Goal: Information Seeking & Learning: Learn about a topic

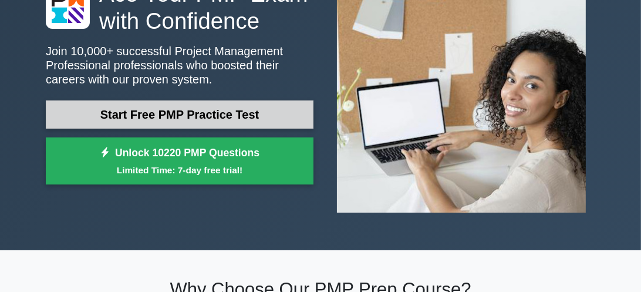
click at [199, 119] on link "Start Free PMP Practice Test" at bounding box center [180, 114] width 268 height 28
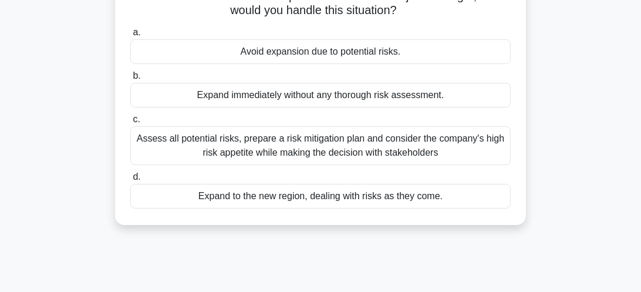
scroll to position [175, 0]
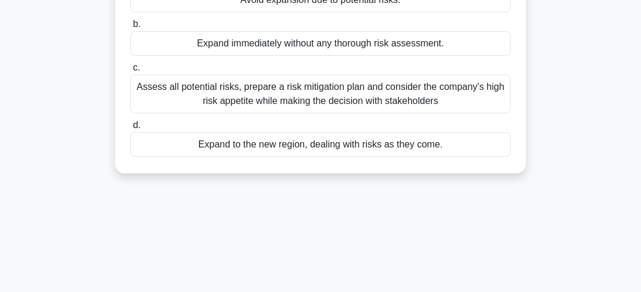
click at [163, 91] on div "Assess all potential risks, prepare a risk mitigation plan and consider the com…" at bounding box center [320, 94] width 380 height 39
click at [130, 72] on input "c. Assess all potential risks, prepare a risk mitigation plan and consider the …" at bounding box center [130, 68] width 0 height 8
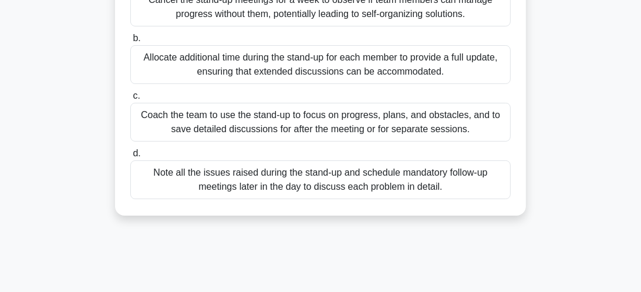
click at [444, 176] on div "Note all the issues raised during the stand-up and schedule mandatory follow-up…" at bounding box center [320, 179] width 380 height 39
click at [130, 157] on input "d. Note all the issues raised during the stand-up and schedule mandatory follow…" at bounding box center [130, 154] width 0 height 8
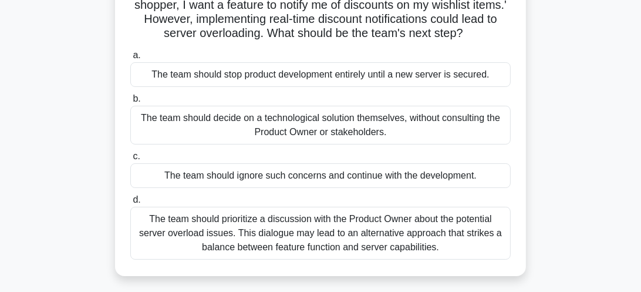
scroll to position [117, 0]
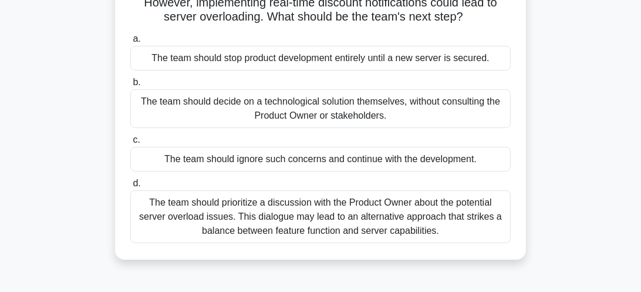
click at [443, 238] on div "The team should prioritize a discussion with the Product Owner about the potent…" at bounding box center [320, 216] width 380 height 53
click at [130, 187] on input "d. The team should prioritize a discussion with the Product Owner about the pot…" at bounding box center [130, 184] width 0 height 8
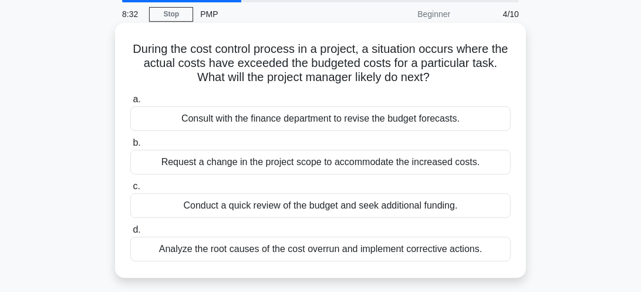
scroll to position [58, 0]
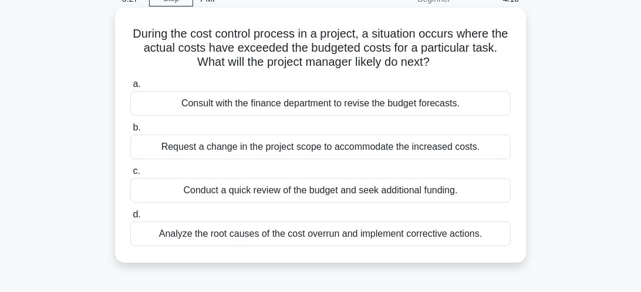
click at [417, 234] on div "Analyze the root causes of the cost overrun and implement corrective actions." at bounding box center [320, 233] width 380 height 25
click at [130, 218] on input "d. Analyze the root causes of the cost overrun and implement corrective actions." at bounding box center [130, 215] width 0 height 8
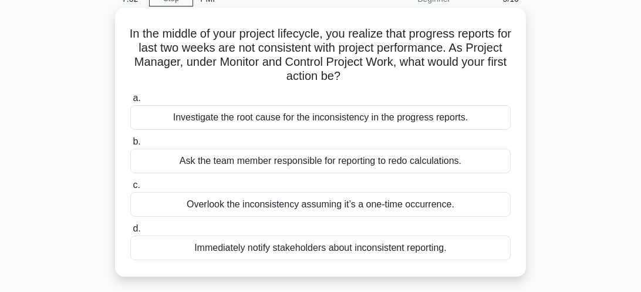
click at [425, 125] on div "Investigate the root cause for the inconsistency in the progress reports." at bounding box center [320, 117] width 380 height 25
click at [130, 102] on input "a. Investigate the root cause for the inconsistency in the progress reports." at bounding box center [130, 98] width 0 height 8
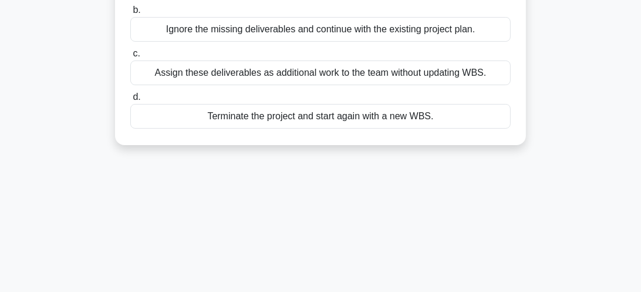
scroll to position [117, 0]
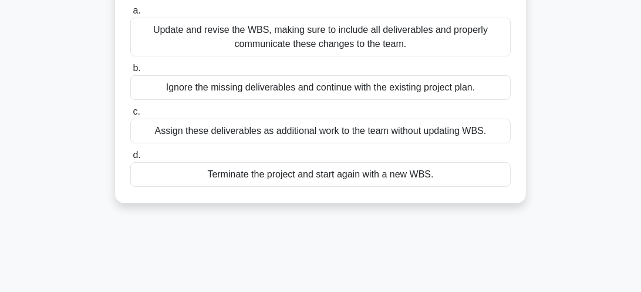
click at [385, 50] on div "Update and revise the WBS, making sure to include all deliverables and properly…" at bounding box center [320, 37] width 380 height 39
click at [130, 15] on input "a. Update and revise the WBS, making sure to include all deliverables and prope…" at bounding box center [130, 11] width 0 height 8
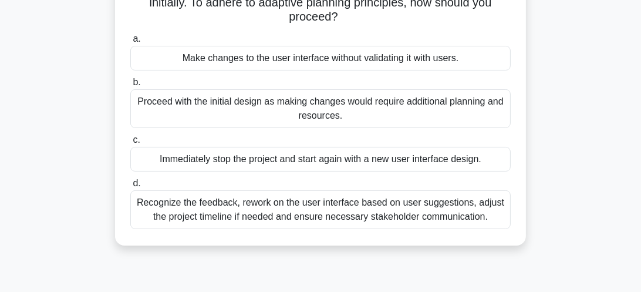
click at [366, 166] on div "Immediately stop the project and start again with a new user interface design." at bounding box center [320, 159] width 380 height 25
click at [130, 144] on input "c. Immediately stop the project and start again with a new user interface desig…" at bounding box center [130, 140] width 0 height 8
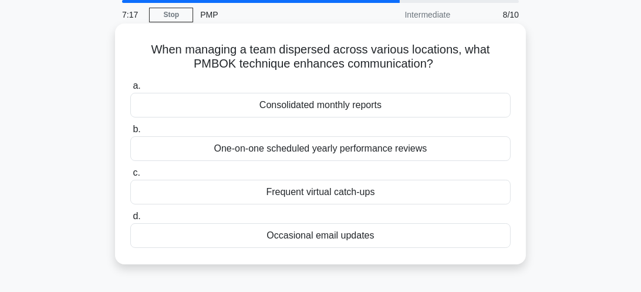
scroll to position [58, 0]
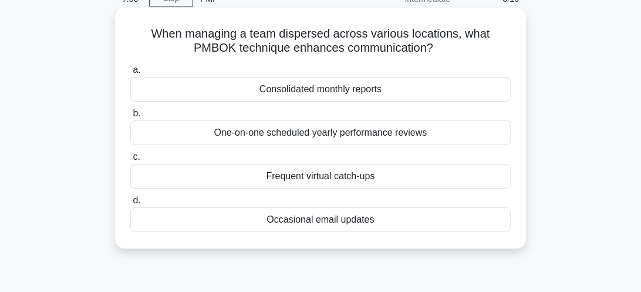
click at [368, 176] on div "Frequent virtual catch-ups" at bounding box center [320, 176] width 380 height 25
click at [130, 161] on input "c. Frequent virtual catch-ups" at bounding box center [130, 157] width 0 height 8
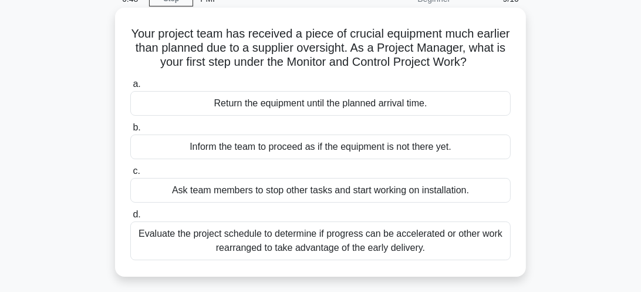
click at [401, 241] on div "Evaluate the project schedule to determine if progress can be accelerated or ot…" at bounding box center [320, 240] width 380 height 39
click at [130, 218] on input "d. Evaluate the project schedule to determine if progress can be accelerated or…" at bounding box center [130, 215] width 0 height 8
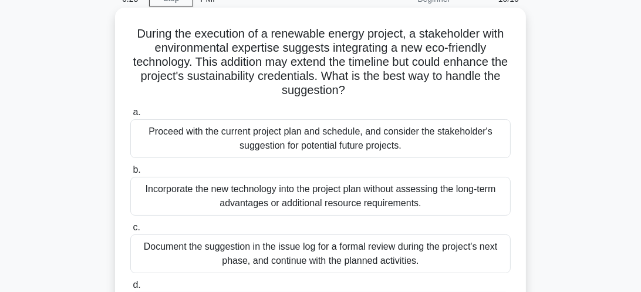
scroll to position [175, 0]
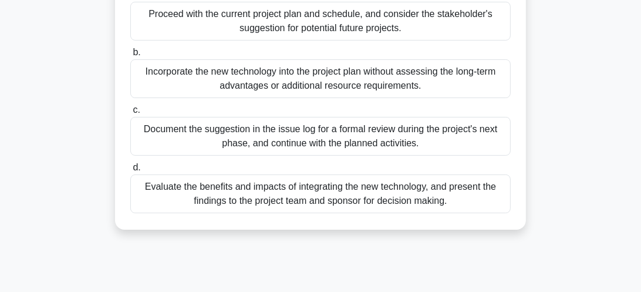
click at [360, 142] on div "Document the suggestion in the issue log for a formal review during the project…" at bounding box center [320, 136] width 380 height 39
click at [130, 114] on input "c. Document the suggestion in the issue log for a formal review during the proj…" at bounding box center [130, 110] width 0 height 8
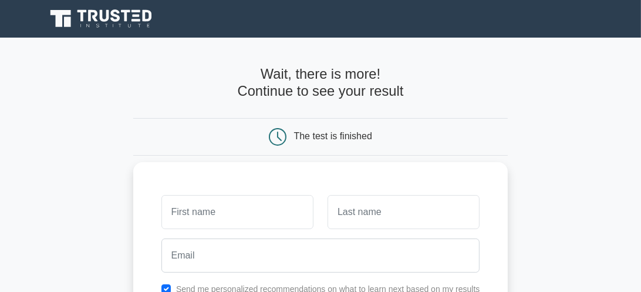
scroll to position [117, 0]
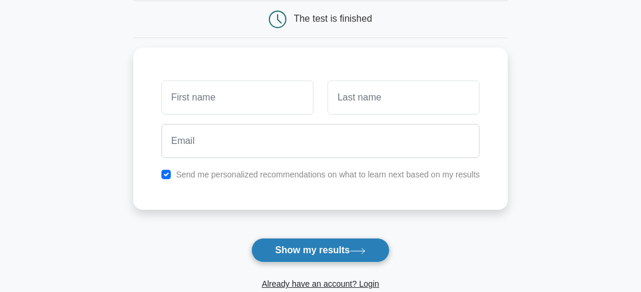
click at [339, 245] on button "Show my results" at bounding box center [320, 250] width 139 height 25
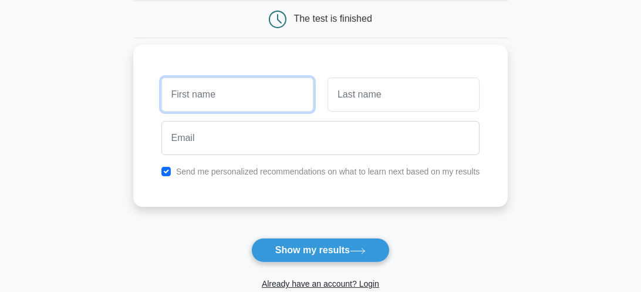
click at [246, 97] on input "text" at bounding box center [237, 94] width 152 height 34
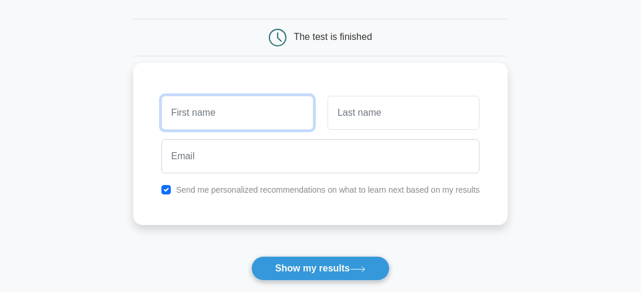
scroll to position [0, 0]
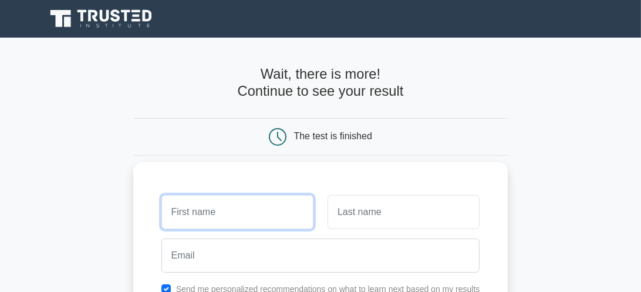
click at [210, 212] on input "text" at bounding box center [237, 212] width 152 height 34
type input "bhagi"
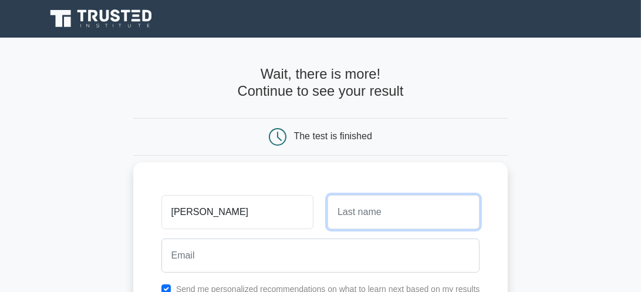
click at [372, 213] on input "text" at bounding box center [403, 212] width 152 height 34
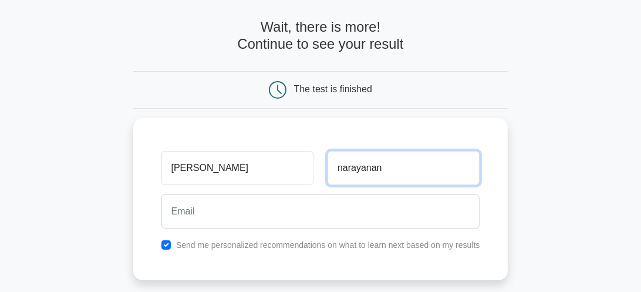
scroll to position [117, 0]
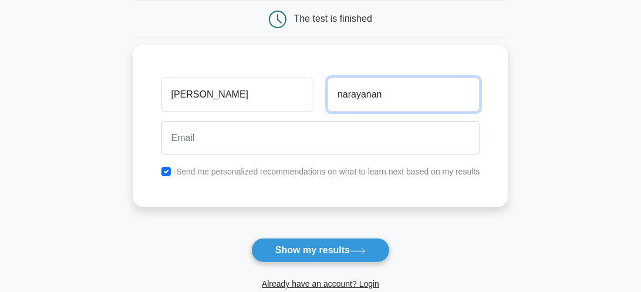
type input "narayanan"
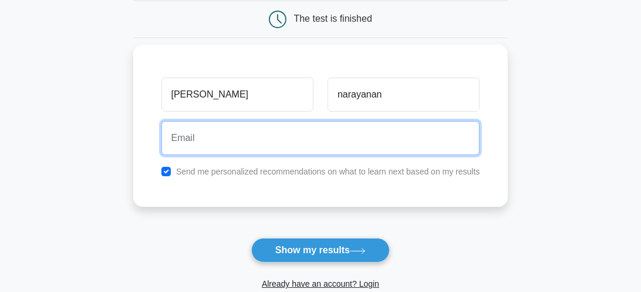
click at [218, 130] on input "email" at bounding box center [320, 138] width 319 height 34
type input "vbagi@yahoo.com"
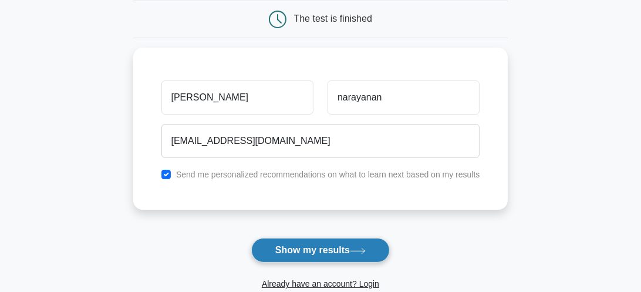
click at [336, 251] on button "Show my results" at bounding box center [320, 250] width 139 height 25
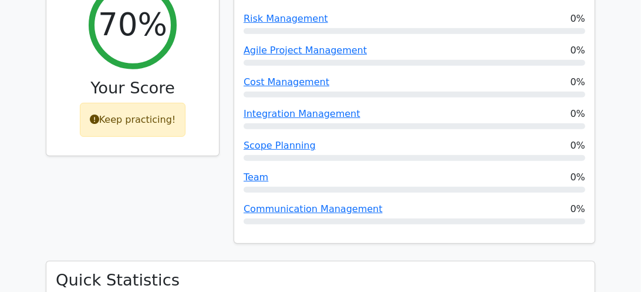
scroll to position [587, 0]
